Goal: Transaction & Acquisition: Obtain resource

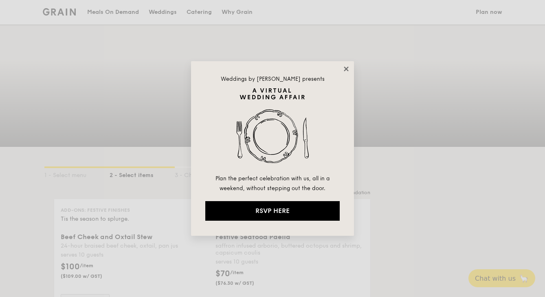
click at [348, 67] on icon at bounding box center [346, 68] width 4 height 4
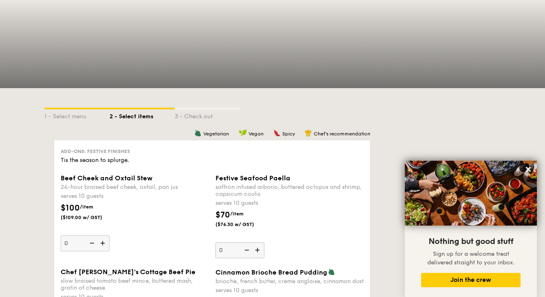
scroll to position [45, 0]
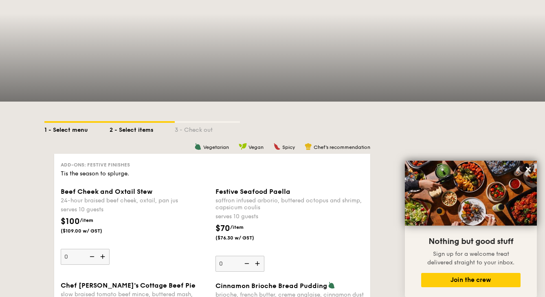
click at [66, 128] on div "1 - Select menu" at bounding box center [76, 128] width 65 height 11
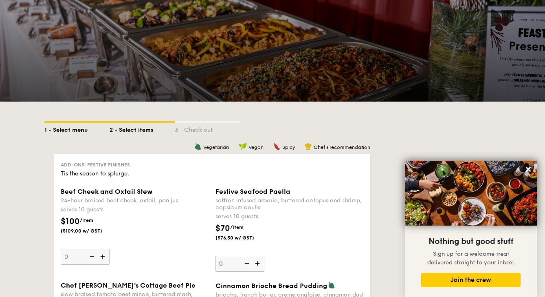
select select
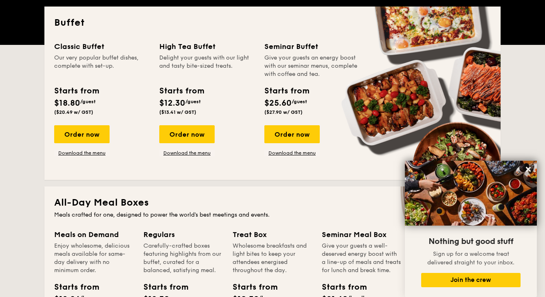
scroll to position [166, 0]
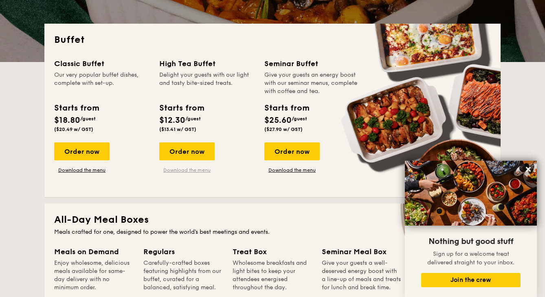
click at [184, 168] on link "Download the menu" at bounding box center [186, 170] width 55 height 7
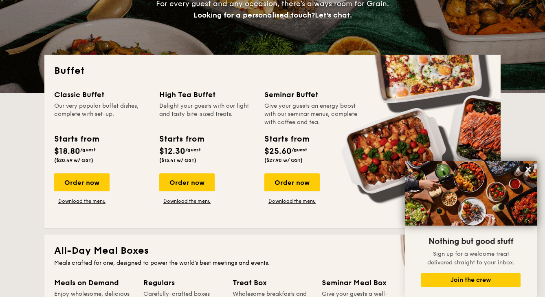
scroll to position [0, 0]
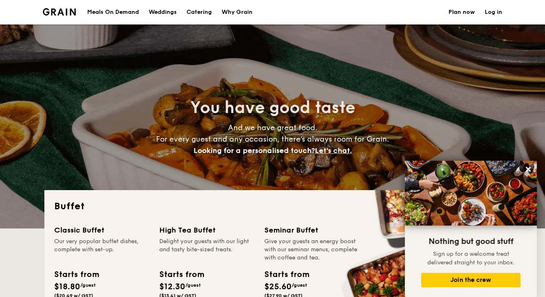
click at [202, 10] on h1 "Catering" at bounding box center [199, 12] width 25 height 24
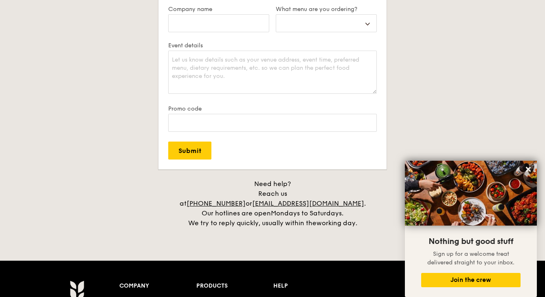
scroll to position [1749, 0]
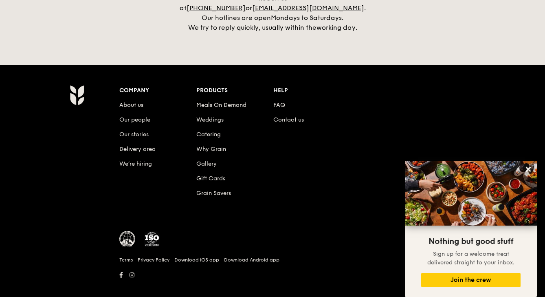
scroll to position [45, 0]
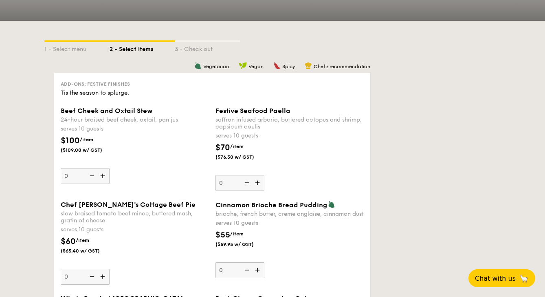
scroll to position [132, 0]
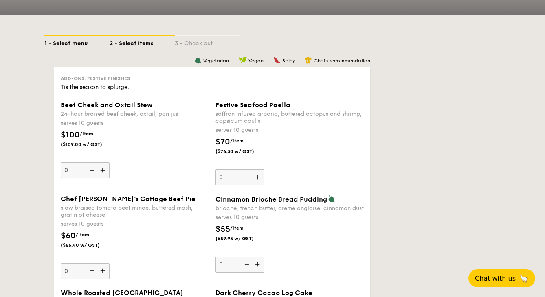
click at [72, 44] on div "1 - Select menu" at bounding box center [76, 41] width 65 height 11
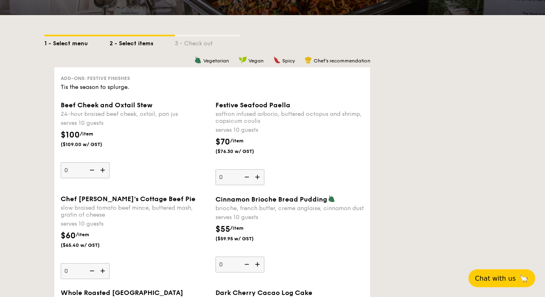
select select
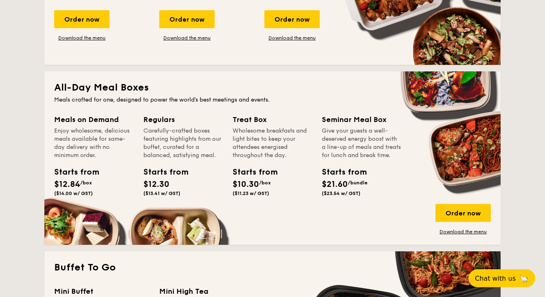
scroll to position [300, 0]
